Goal: Navigation & Orientation: Find specific page/section

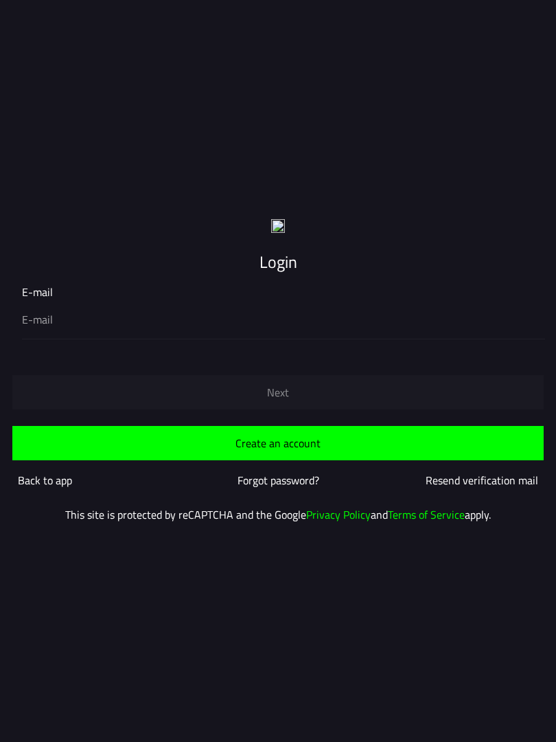
click at [0, 0] on slot "Back to app" at bounding box center [0, 0] width 0 height 0
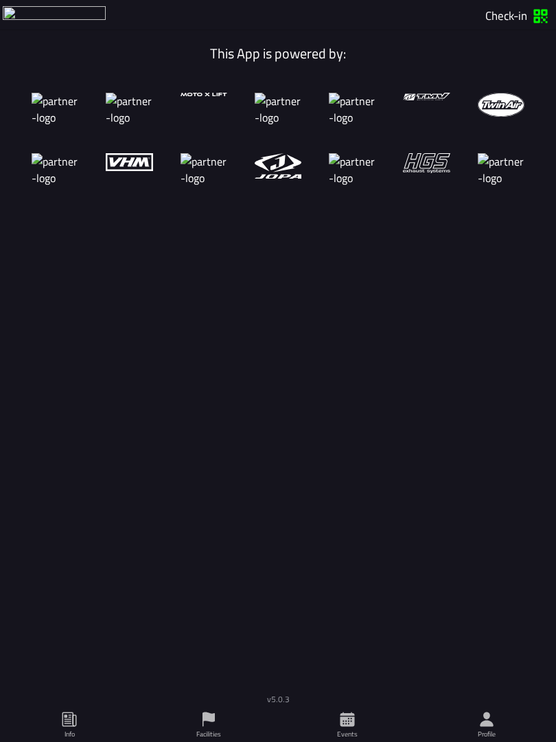
click at [221, 724] on span "Facilities" at bounding box center [209, 724] width 137 height 34
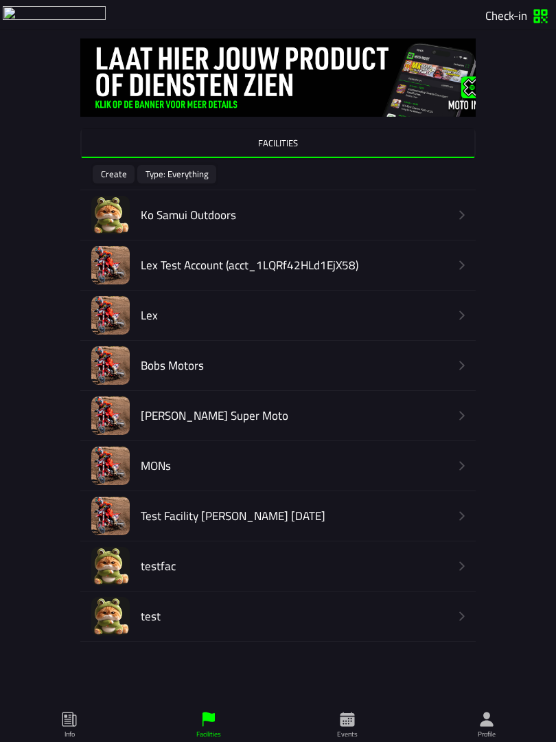
scroll to position [287, 0]
click at [88, 717] on span "Info" at bounding box center [69, 724] width 137 height 34
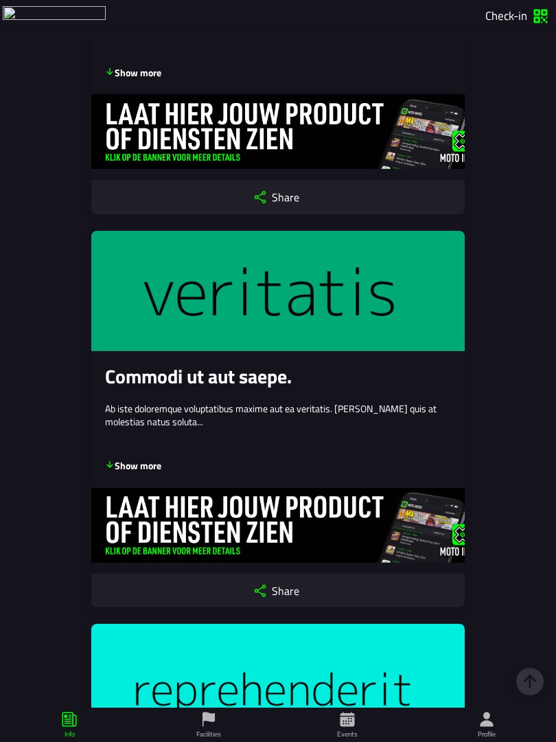
scroll to position [1163, 0]
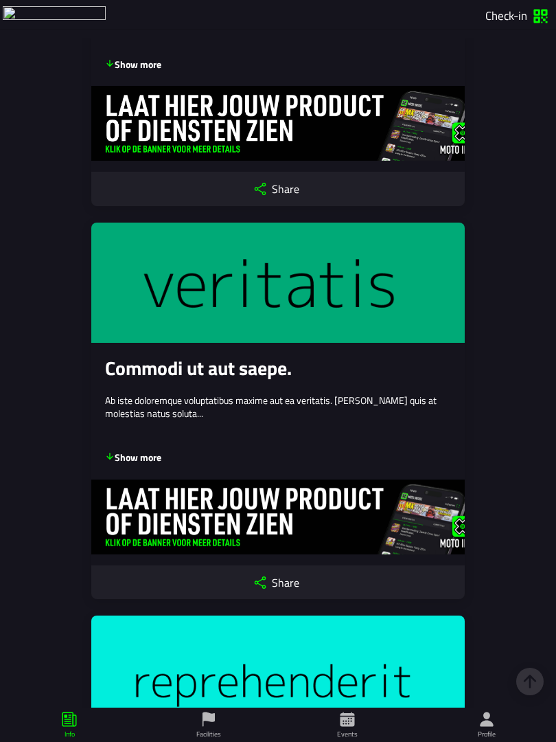
click at [530, 686] on icon at bounding box center [530, 681] width 11 height 12
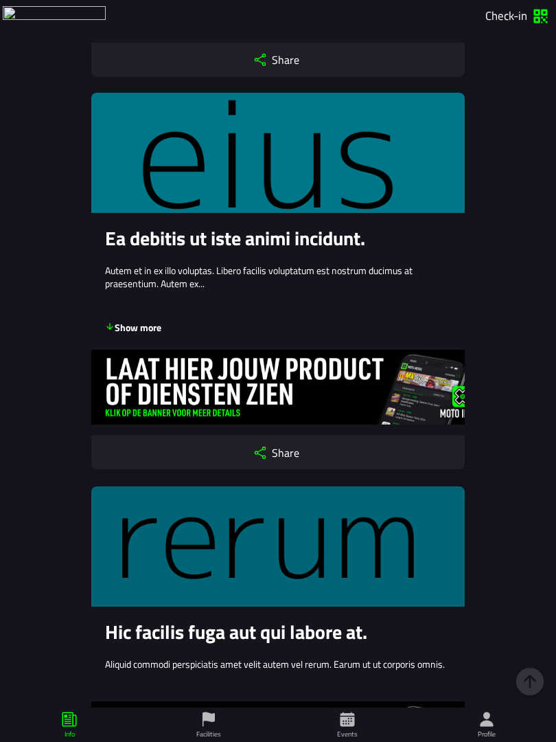
scroll to position [2102, 0]
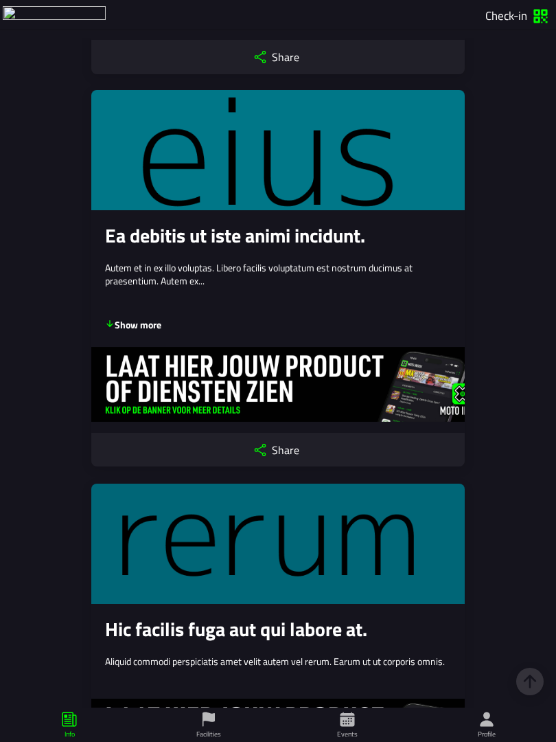
click at [518, 535] on div "NEWS KNOWLEDGE Quaerat laudantium sit blanditiis eos commodi rem quasi quia. Be…" at bounding box center [277, 26] width 527 height 4180
click at [201, 718] on icon at bounding box center [209, 719] width 16 height 16
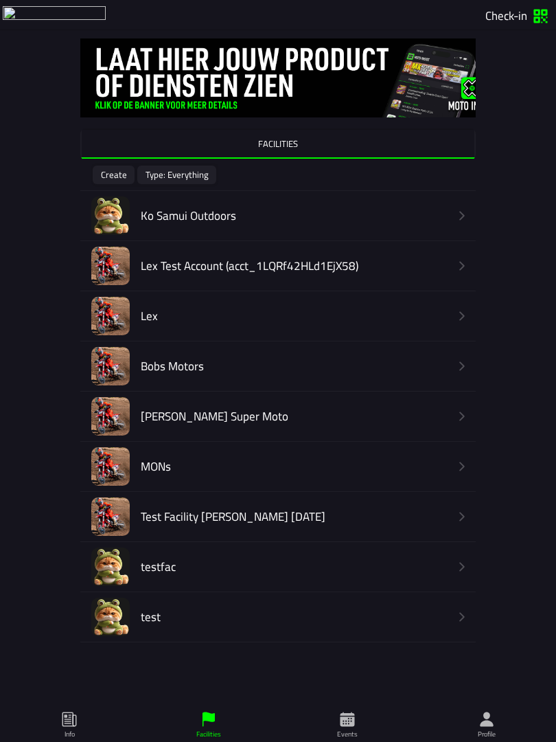
click at [73, 735] on ion-label "Info" at bounding box center [70, 734] width 10 height 10
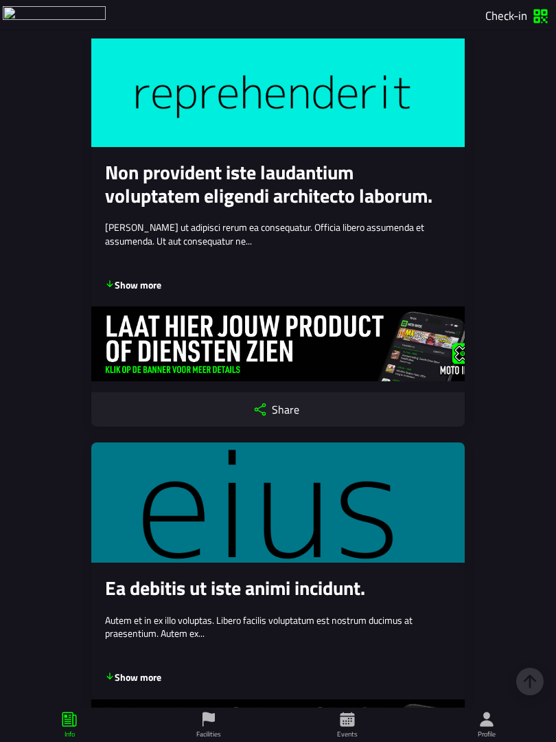
scroll to position [1747, 0]
